Goal: Information Seeking & Learning: Check status

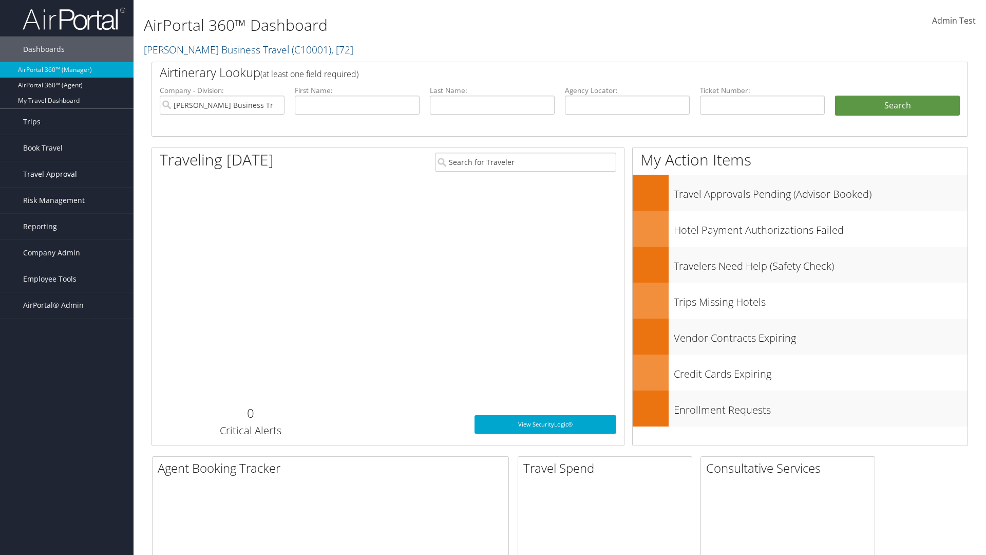
click at [67, 174] on span "Travel Approval" at bounding box center [50, 174] width 54 height 26
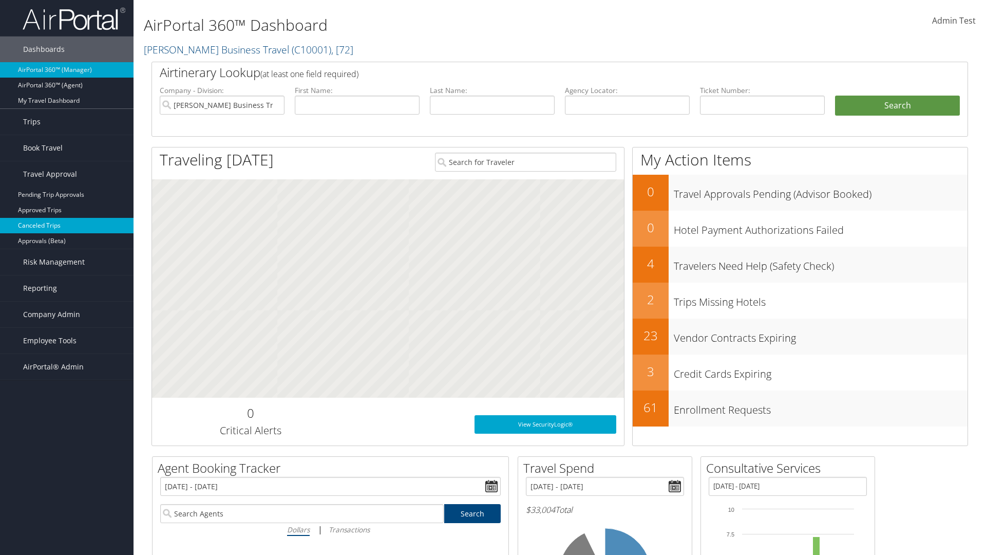
click at [67, 226] on link "Canceled Trips" at bounding box center [67, 225] width 134 height 15
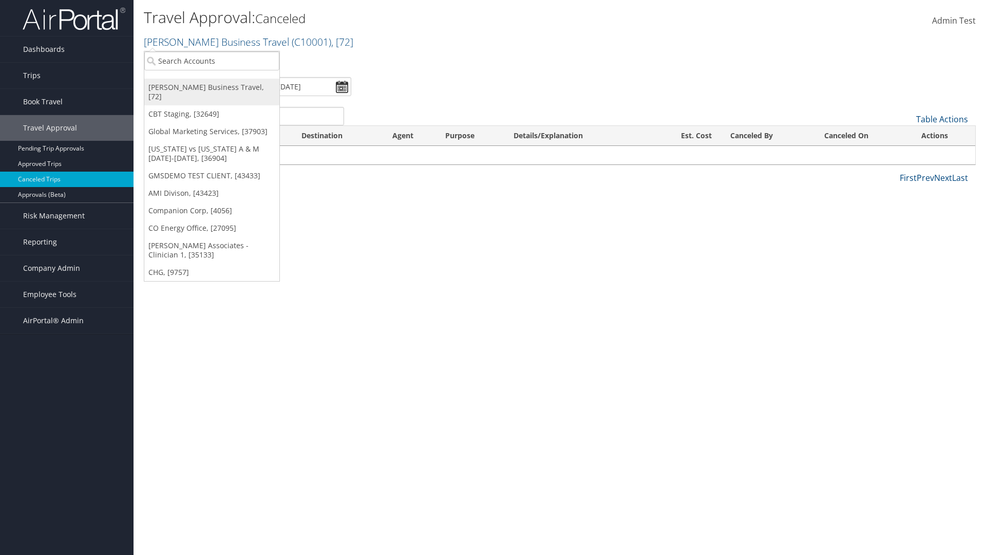
click at [212, 87] on link "[PERSON_NAME] Business Travel, [72]" at bounding box center [211, 92] width 135 height 27
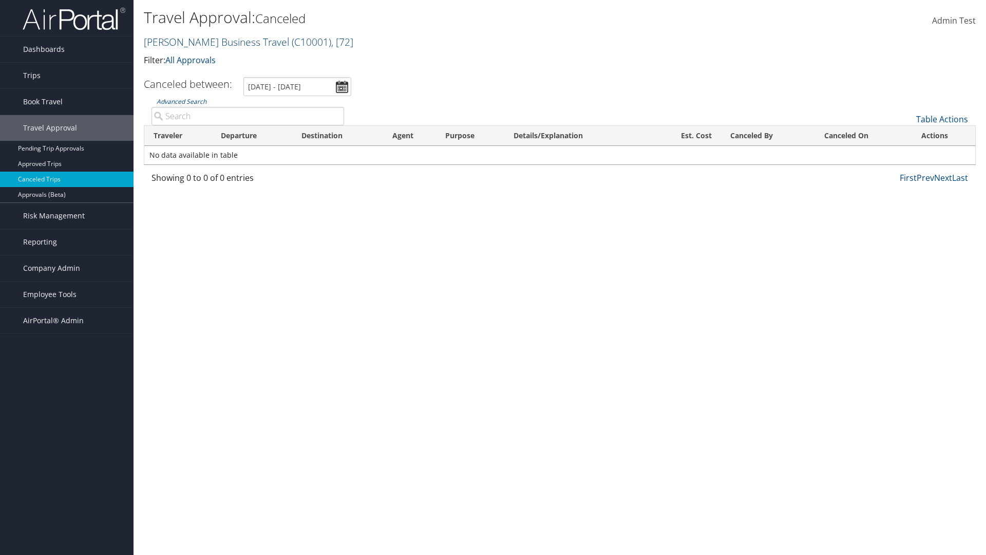
click at [212, 42] on link "Christopherson Business Travel ( C10001 ) , [ 72 ]" at bounding box center [249, 42] width 210 height 14
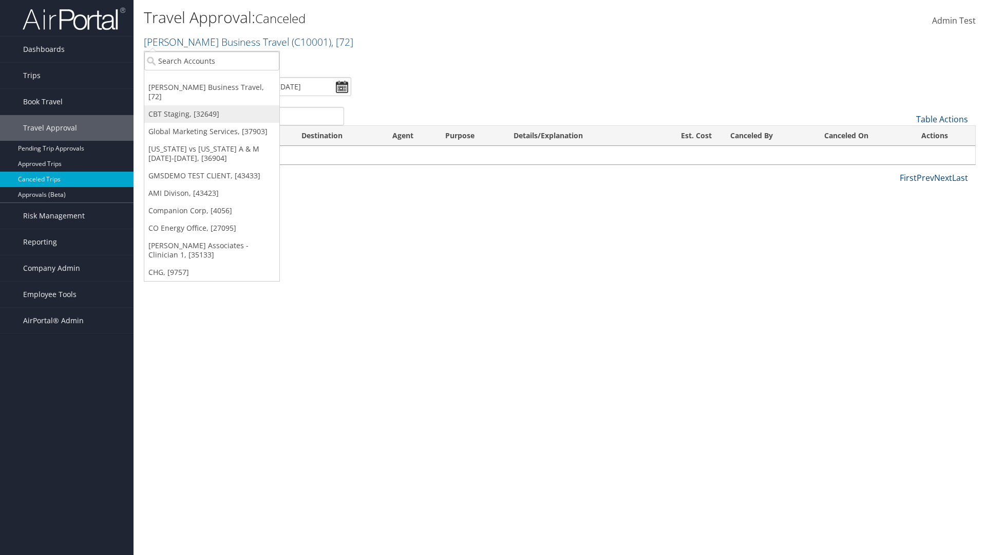
click at [212, 105] on link "CBT Staging, [32649]" at bounding box center [211, 113] width 135 height 17
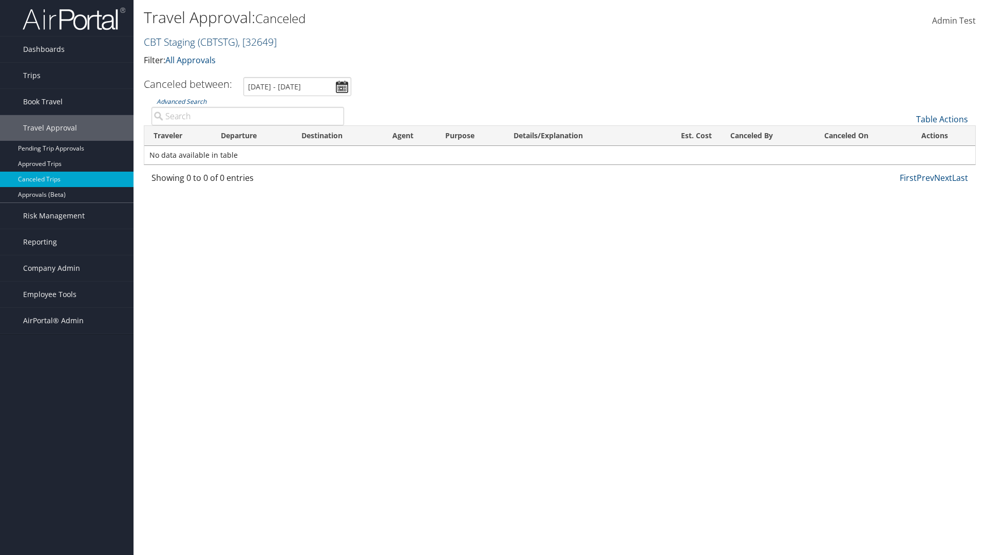
click at [170, 42] on link "CBT Staging ( CBTSTG ) , [ 32649 ]" at bounding box center [210, 42] width 133 height 14
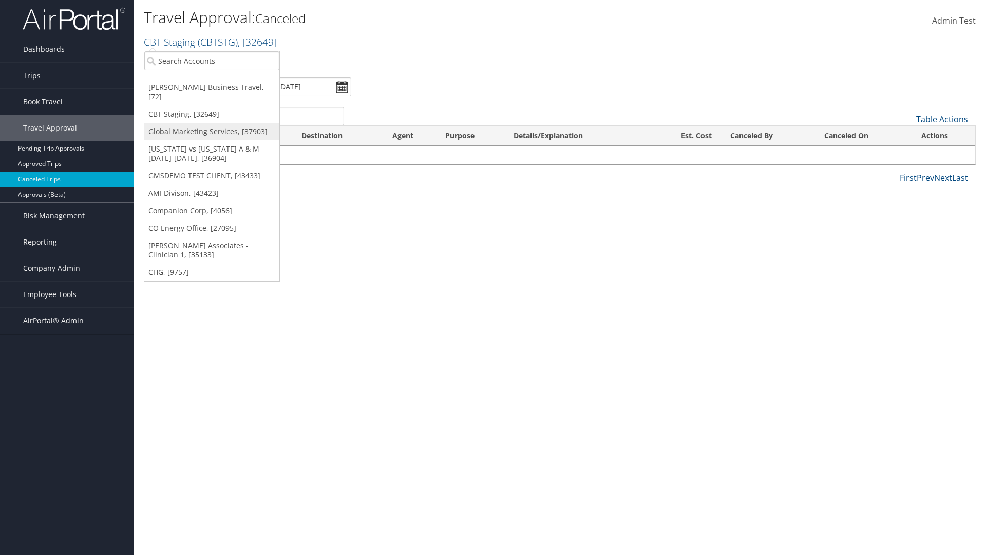
click at [212, 123] on link "Global Marketing Services, [37903]" at bounding box center [211, 131] width 135 height 17
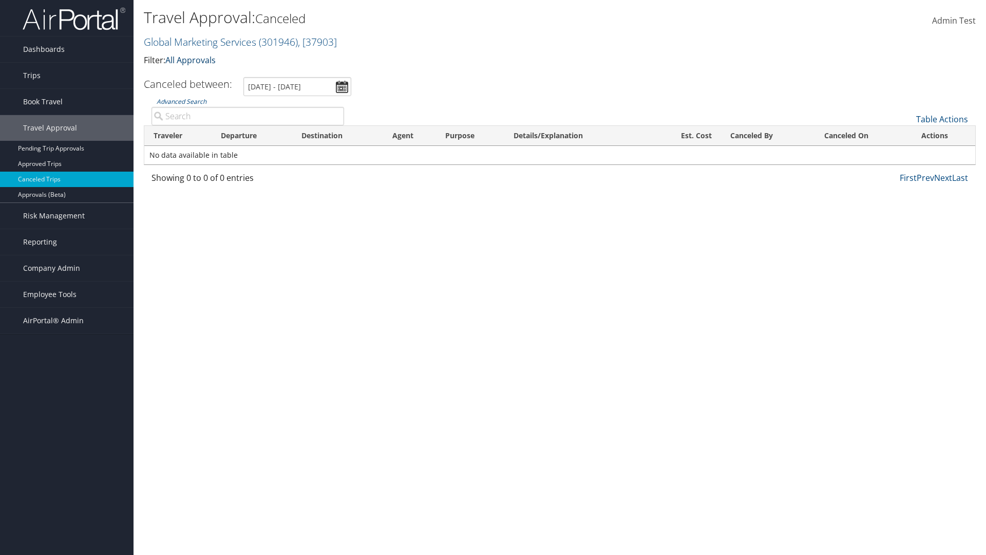
click at [193, 60] on link "All Approvals" at bounding box center [190, 59] width 50 height 11
click at [235, 76] on link "My Approvals" at bounding box center [235, 75] width 135 height 17
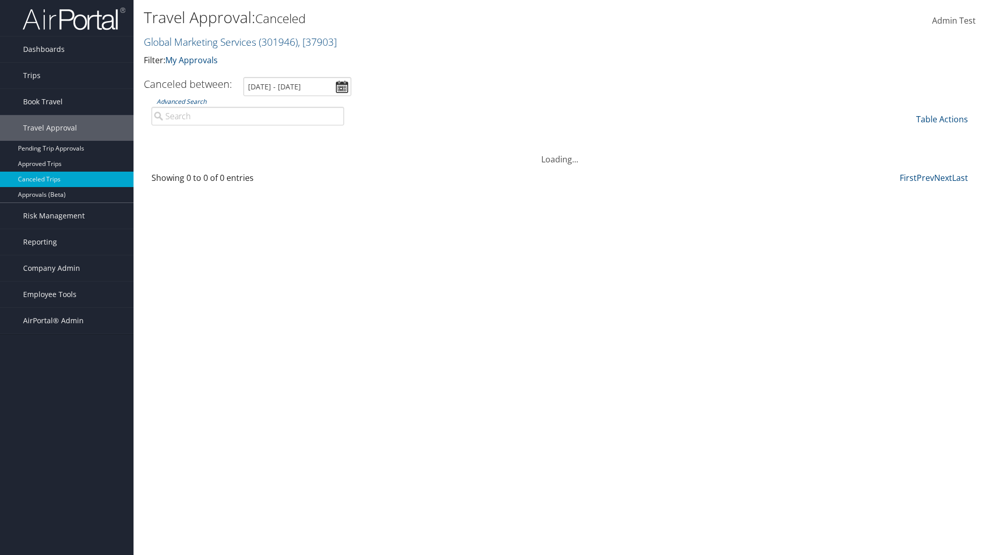
click at [178, 136] on th "Traveler" at bounding box center [177, 136] width 67 height 20
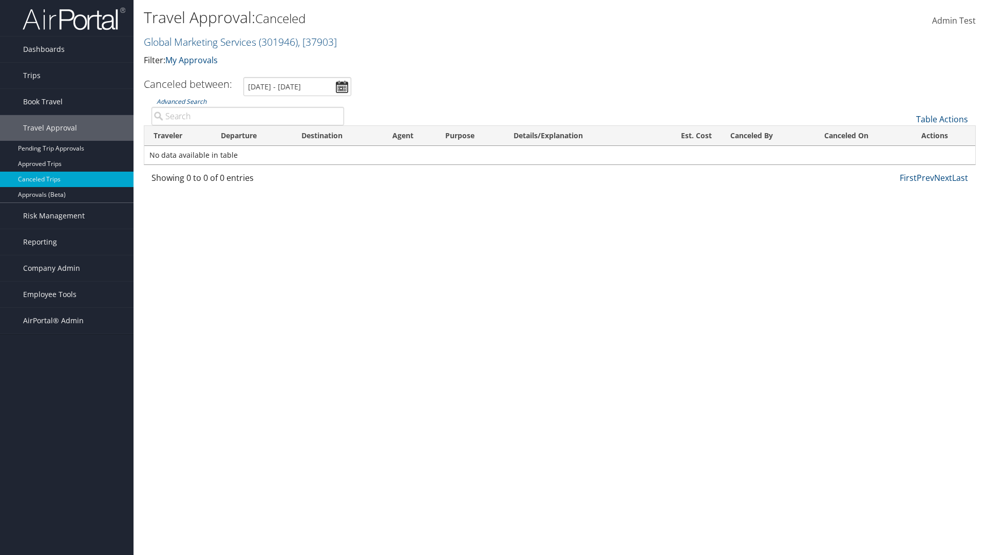
click at [338, 136] on th "Destination" at bounding box center [337, 136] width 91 height 20
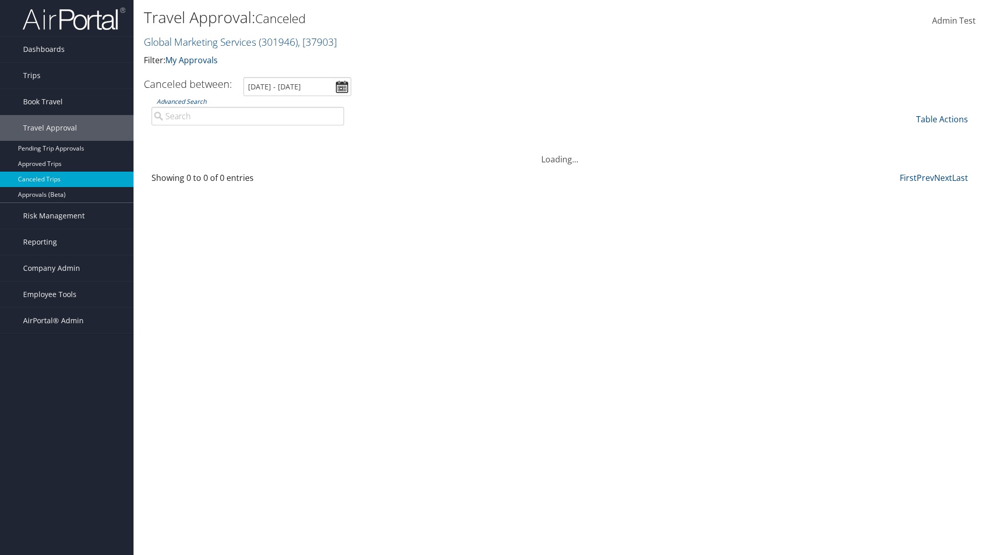
click at [338, 136] on th "Destination" at bounding box center [337, 136] width 91 height 20
click at [252, 136] on th "Departure" at bounding box center [252, 136] width 81 height 20
click at [685, 136] on th "Est. Cost" at bounding box center [685, 136] width 71 height 20
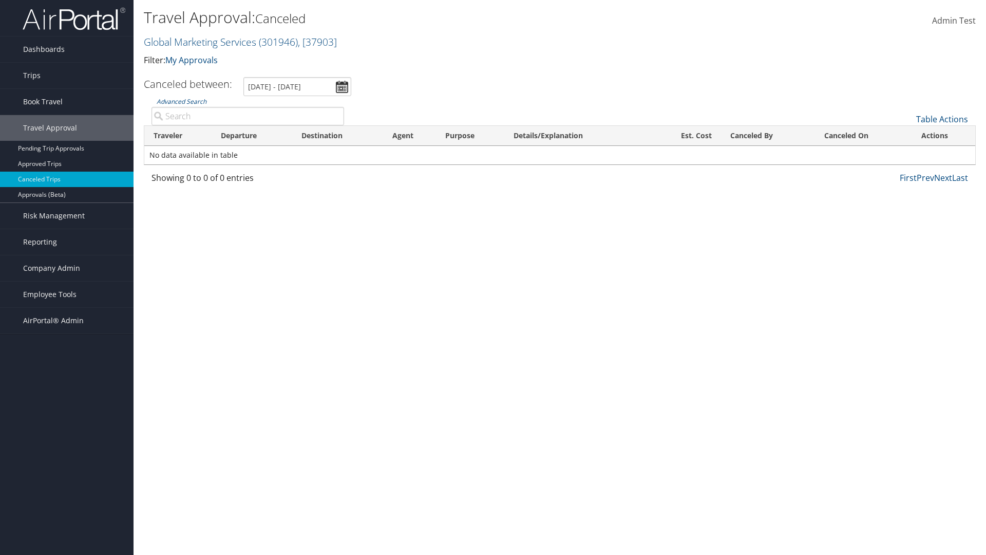
click at [685, 136] on th "Est. Cost" at bounding box center [685, 136] width 71 height 20
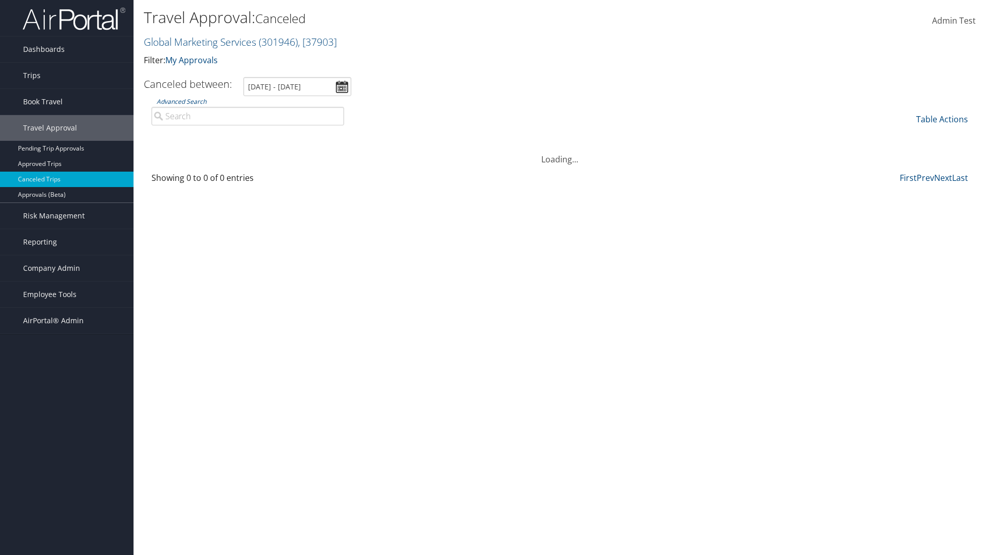
click at [768, 136] on th "Canceled By" at bounding box center [768, 136] width 94 height 20
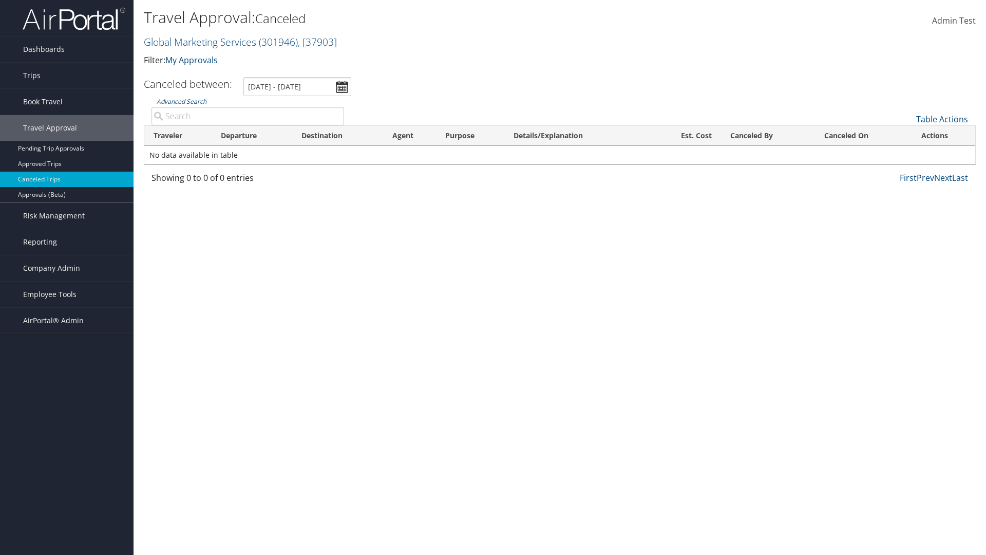
click at [768, 136] on th "Canceled By" at bounding box center [768, 136] width 94 height 20
click at [864, 136] on th "Canceled On" at bounding box center [863, 136] width 97 height 20
click at [942, 119] on link "Table Actions" at bounding box center [942, 119] width 52 height 11
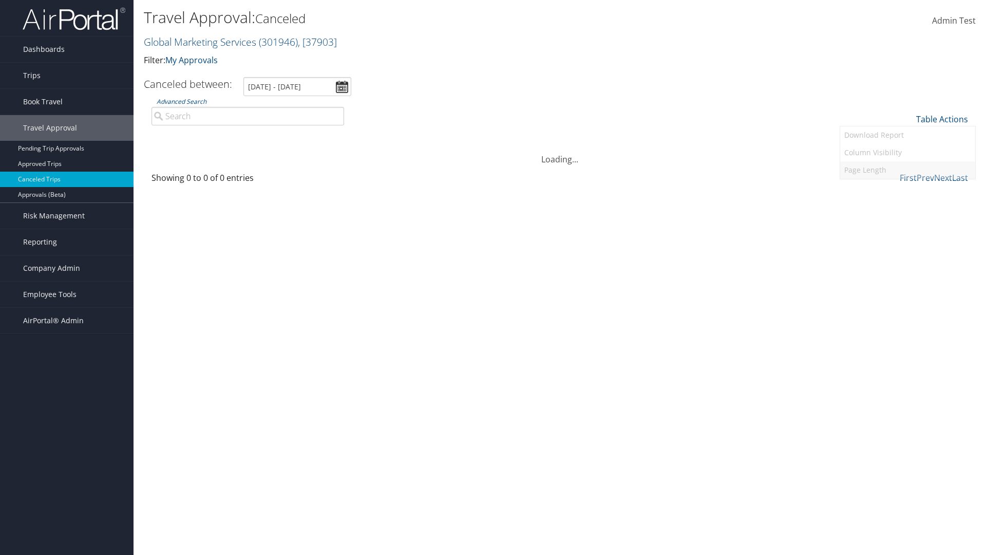
click at [908, 170] on link "Page Length" at bounding box center [907, 169] width 135 height 17
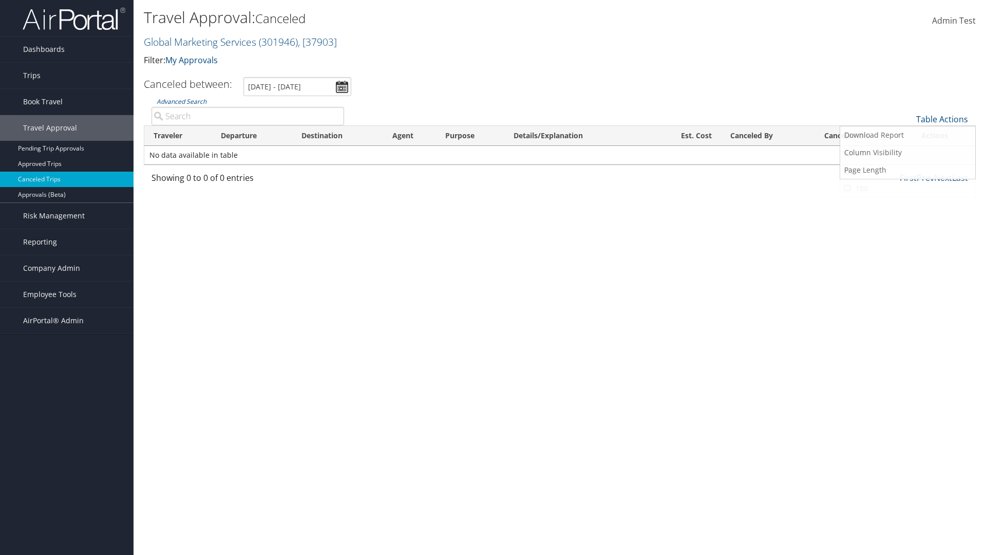
click at [908, 154] on link "25" at bounding box center [907, 153] width 135 height 17
click at [942, 119] on link "Table Actions" at bounding box center [942, 119] width 52 height 11
click at [908, 170] on link "Page Length" at bounding box center [907, 169] width 135 height 17
